Goal: Task Accomplishment & Management: Complete application form

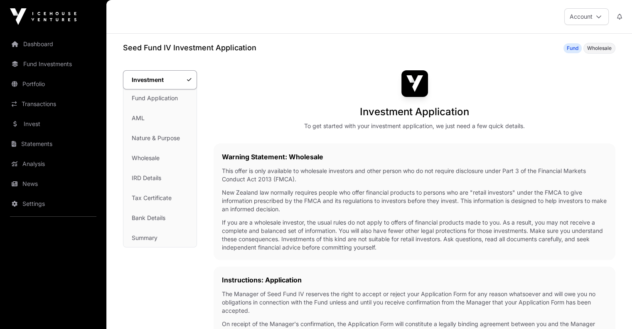
click at [165, 97] on link "Fund Application" at bounding box center [159, 98] width 73 height 18
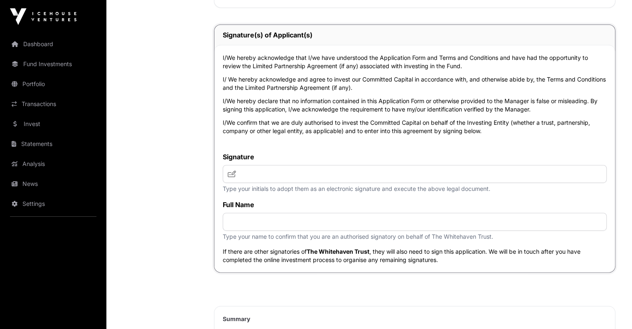
scroll to position [1989, 0]
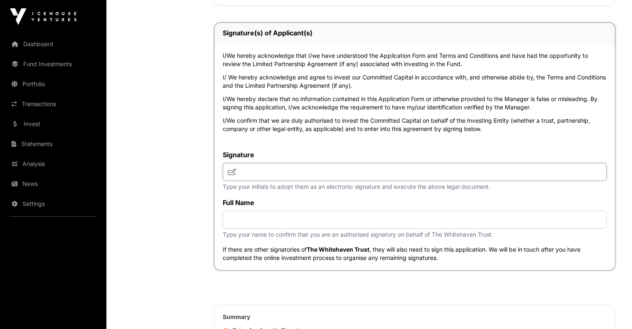
click at [259, 181] on input "text" at bounding box center [415, 172] width 384 height 18
click at [231, 175] on icon at bounding box center [232, 171] width 8 height 7
click at [259, 181] on input "text" at bounding box center [415, 172] width 384 height 18
type input "**"
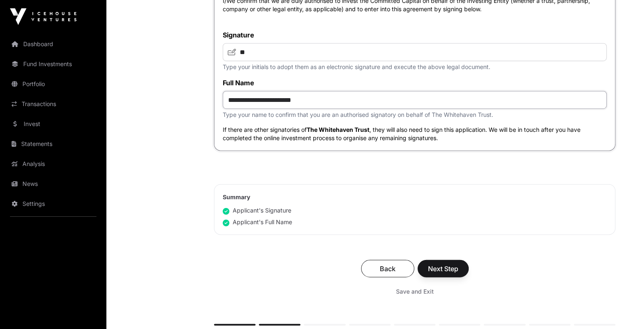
scroll to position [2110, 0]
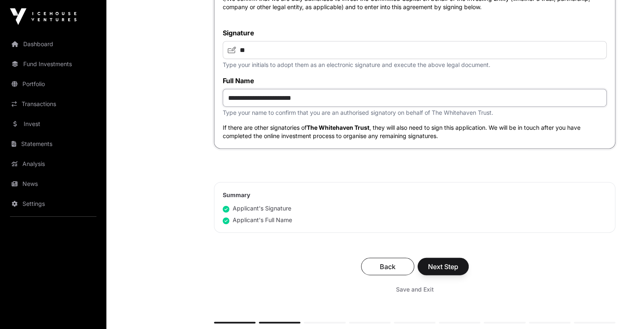
type input "**********"
click at [431, 271] on span "Next Step" at bounding box center [443, 266] width 30 height 10
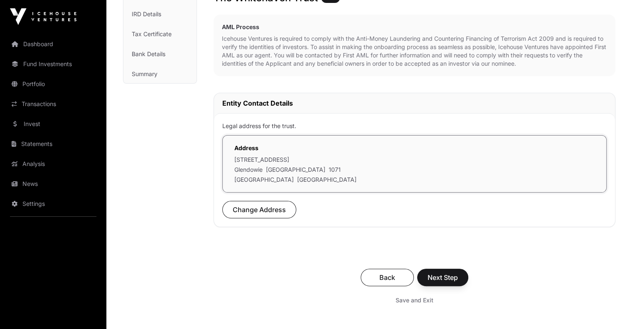
scroll to position [163, 0]
click at [442, 276] on span "Next Step" at bounding box center [442, 278] width 30 height 10
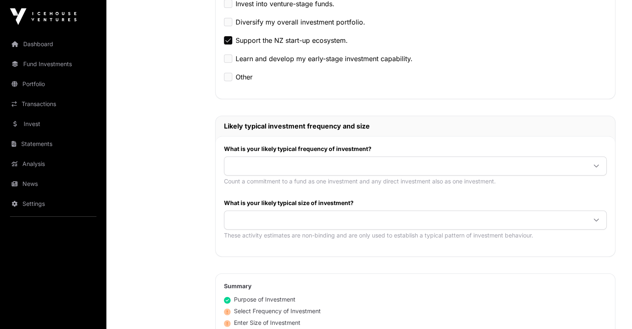
scroll to position [319, 0]
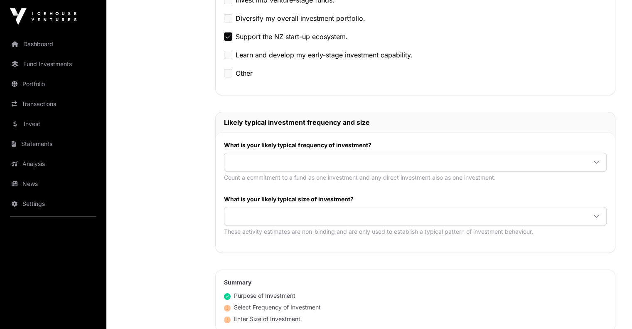
click at [290, 162] on span at bounding box center [405, 162] width 362 height 15
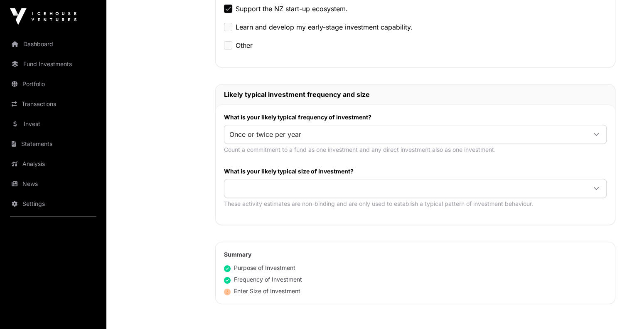
scroll to position [347, 0]
click at [304, 183] on span at bounding box center [405, 187] width 362 height 15
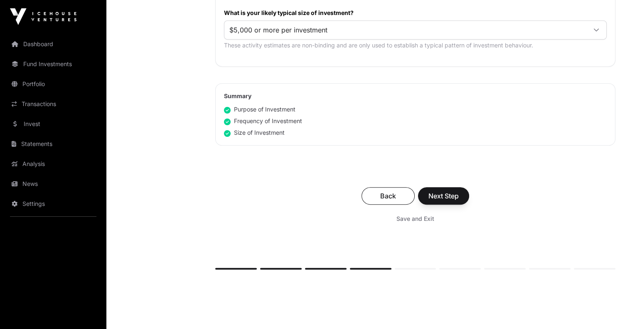
scroll to position [516, 0]
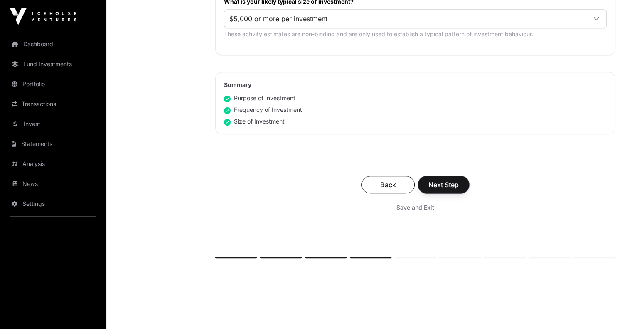
click at [446, 187] on span "Next Step" at bounding box center [443, 184] width 30 height 10
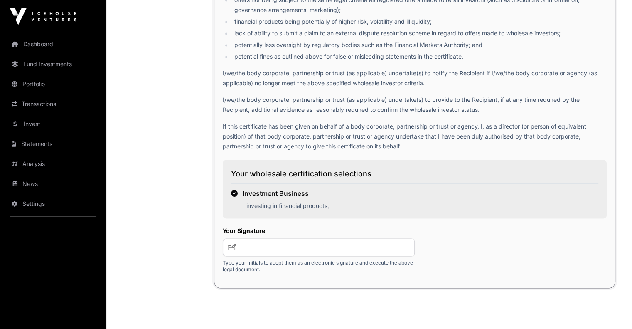
scroll to position [1206, 0]
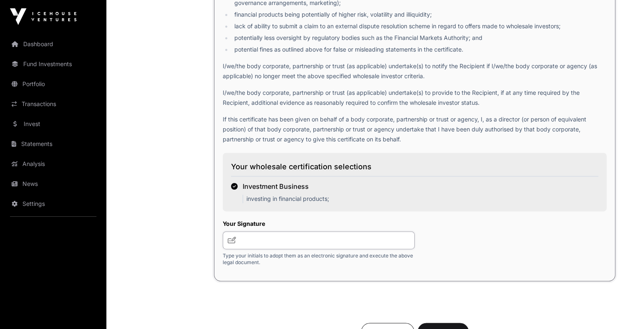
click at [257, 244] on input "text" at bounding box center [319, 240] width 192 height 18
type input "**"
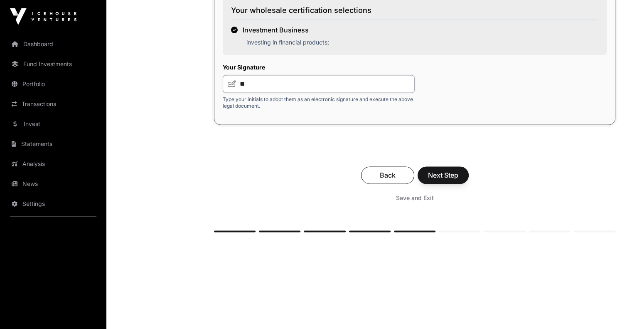
scroll to position [1364, 0]
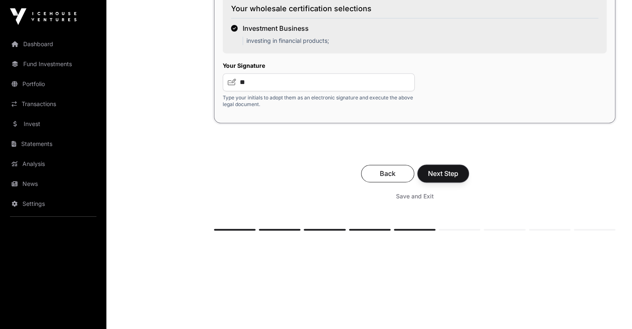
click at [454, 178] on span "Next Step" at bounding box center [443, 173] width 30 height 10
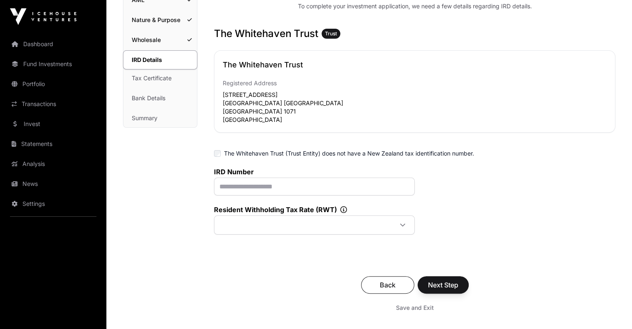
scroll to position [128, 0]
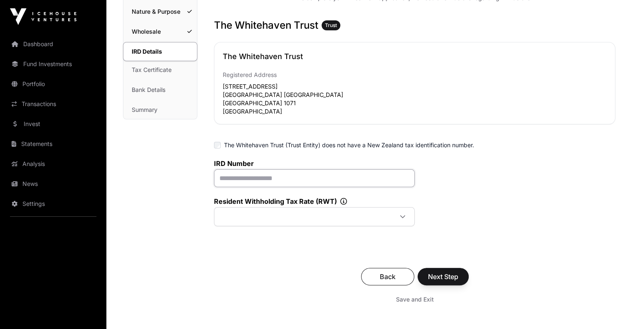
click at [298, 177] on input "text" at bounding box center [314, 178] width 201 height 18
click at [401, 219] on icon at bounding box center [403, 217] width 6 height 6
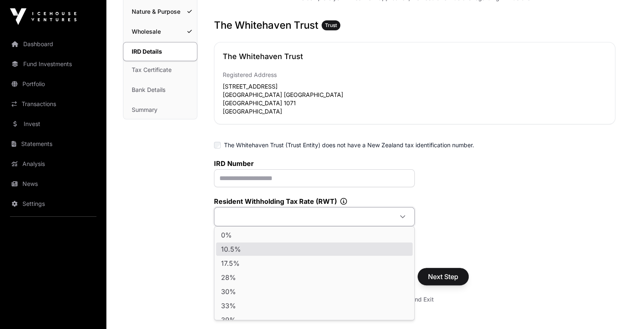
scroll to position [8, 0]
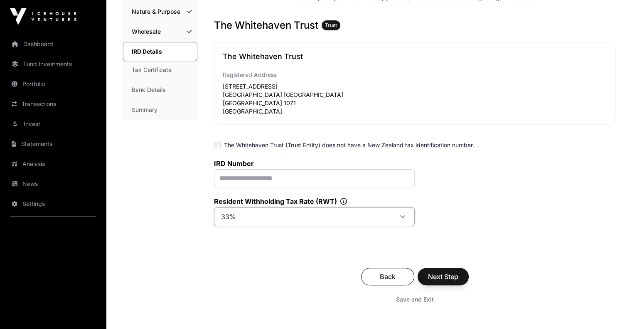
click at [286, 294] on li "33%" at bounding box center [314, 296] width 196 height 13
click at [251, 175] on input "text" at bounding box center [314, 178] width 201 height 18
paste input "**********"
type input "**********"
click at [442, 278] on span "Next Step" at bounding box center [443, 276] width 30 height 10
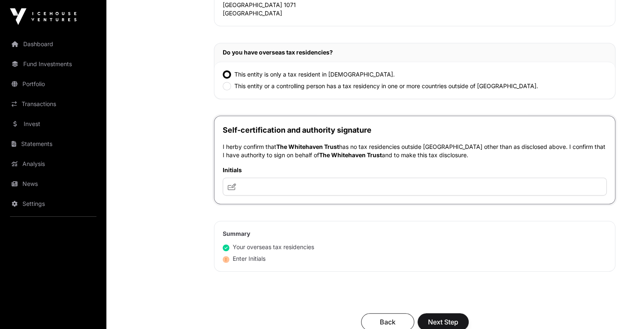
scroll to position [470, 0]
click at [314, 186] on input "text" at bounding box center [415, 186] width 384 height 18
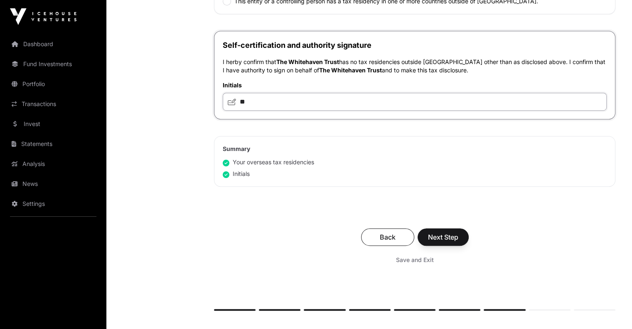
scroll to position [557, 0]
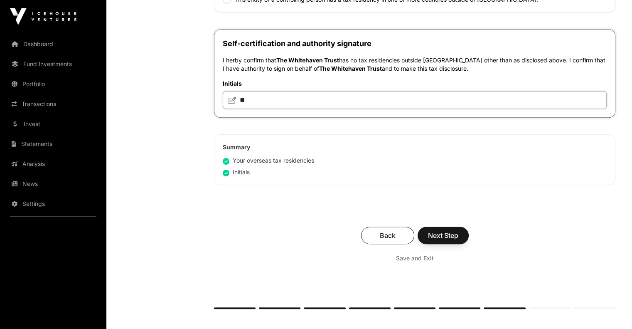
type input "**"
click at [436, 230] on span "Next Step" at bounding box center [443, 235] width 30 height 10
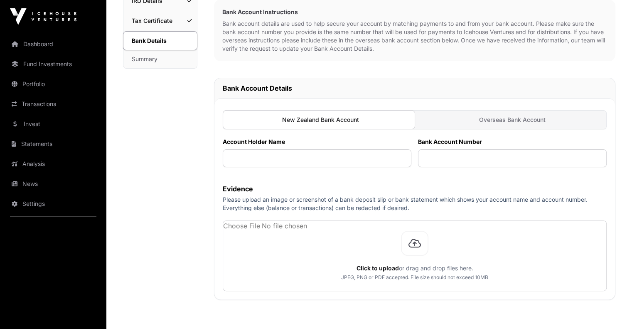
scroll to position [181, 0]
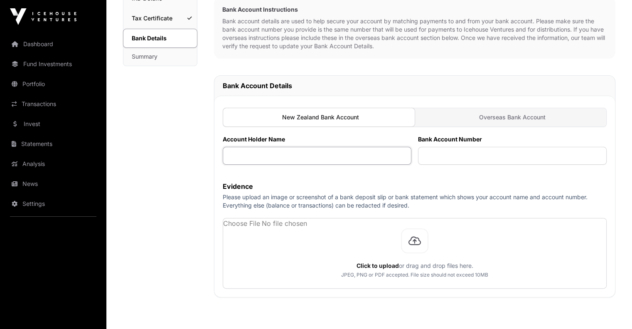
click at [321, 149] on input "text" at bounding box center [317, 156] width 189 height 18
click at [282, 156] on input "**********" at bounding box center [317, 156] width 189 height 18
type input "**********"
click at [459, 157] on input "text" at bounding box center [512, 156] width 189 height 18
type input "**********"
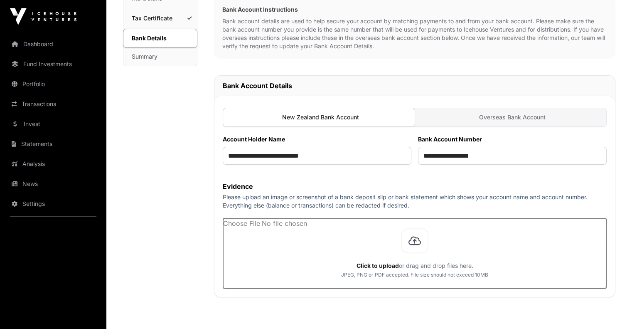
click at [419, 244] on input "file" at bounding box center [414, 253] width 383 height 70
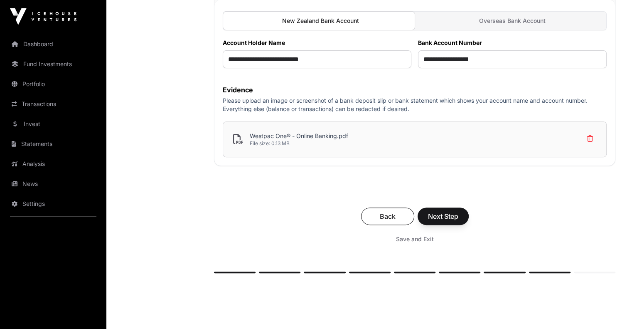
scroll to position [279, 0]
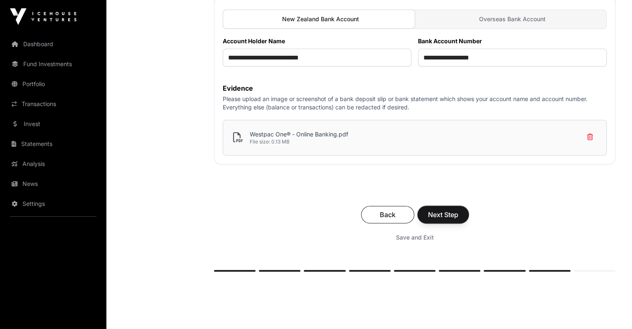
click at [444, 211] on span "Next Step" at bounding box center [443, 214] width 30 height 10
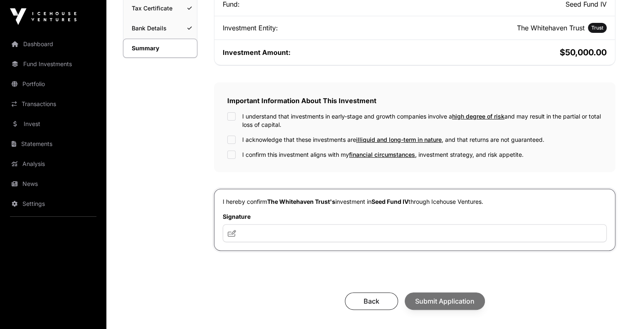
scroll to position [193, 0]
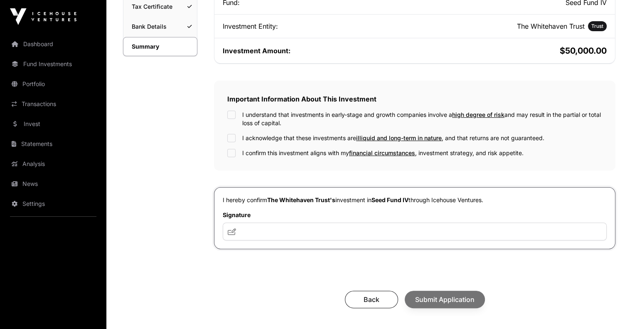
click at [239, 120] on div "I understand that investments in early-stage and growth companies involve a hig…" at bounding box center [414, 119] width 375 height 17
click at [236, 138] on div "I acknowledge that these investments are illiquid and long-term in nature , and…" at bounding box center [414, 138] width 375 height 8
click at [278, 236] on input "text" at bounding box center [415, 231] width 384 height 18
type input "**"
click at [439, 300] on span "Submit Application" at bounding box center [444, 299] width 59 height 10
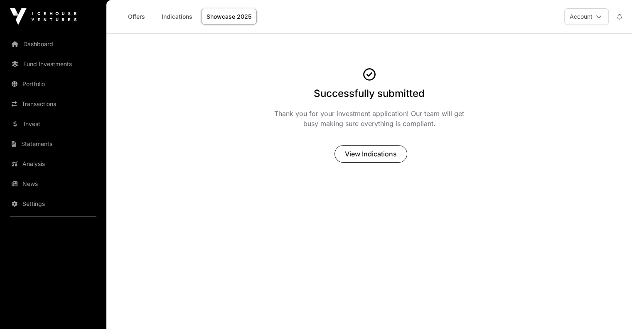
scroll to position [33, 0]
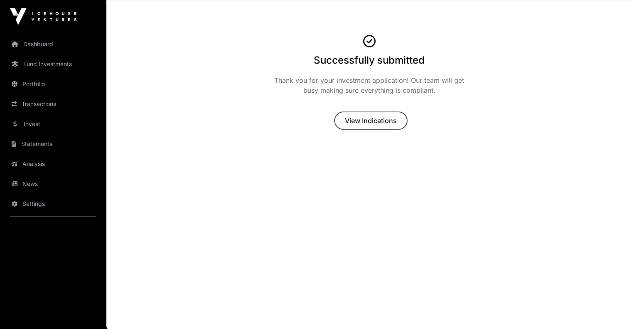
click at [367, 123] on span "View Indications" at bounding box center [371, 120] width 52 height 10
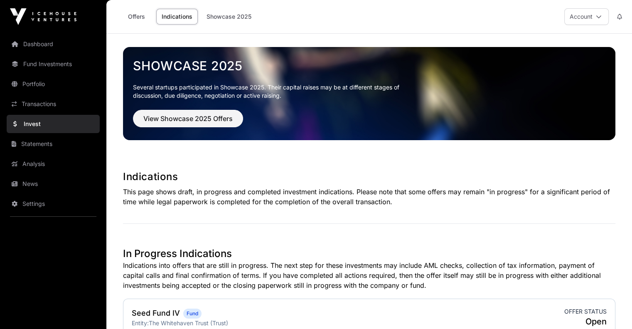
click at [59, 65] on link "Fund Investments" at bounding box center [53, 64] width 93 height 18
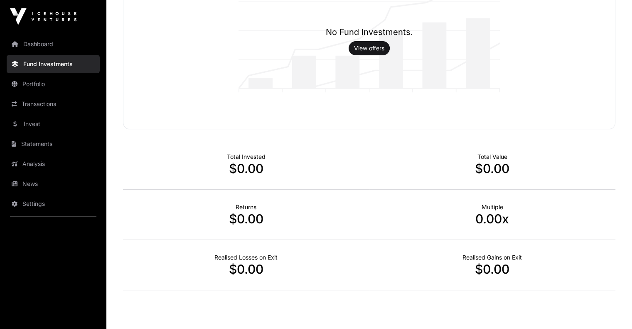
scroll to position [145, 0]
click at [60, 85] on link "Portfolio" at bounding box center [53, 84] width 93 height 18
